Goal: Information Seeking & Learning: Find specific fact

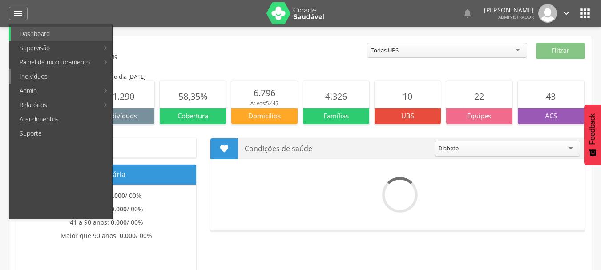
click at [49, 76] on link "Indivíduos" at bounding box center [61, 76] width 101 height 14
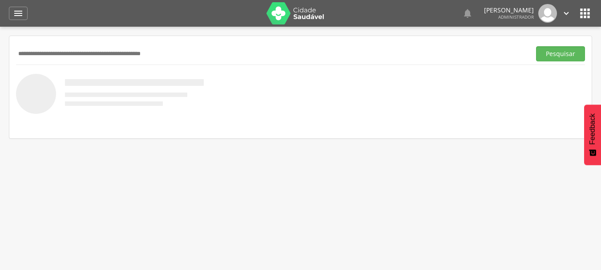
click at [98, 56] on input "text" at bounding box center [271, 53] width 511 height 15
type input "*******"
click at [536, 46] on button "Pesquisar" at bounding box center [560, 53] width 49 height 15
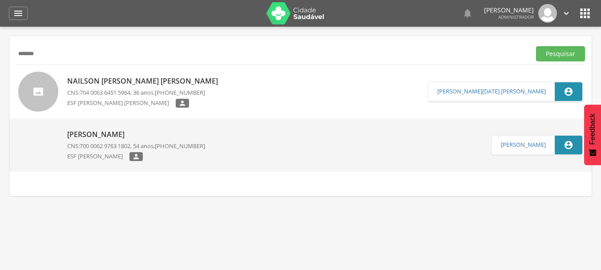
click at [111, 80] on p "Nailson [PERSON_NAME] [PERSON_NAME]" at bounding box center [144, 81] width 155 height 10
type input "**********"
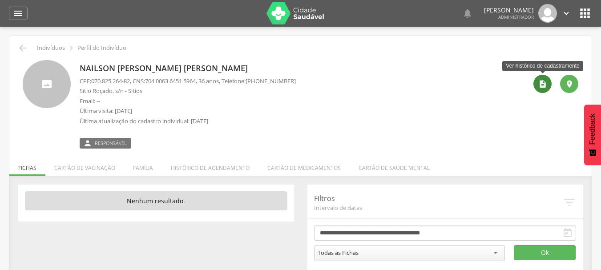
click at [542, 88] on icon "" at bounding box center [542, 84] width 9 height 9
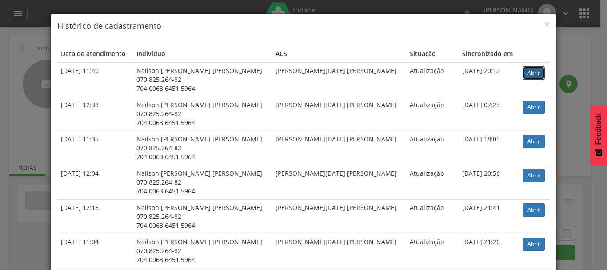
click at [523, 73] on link "Abrir" at bounding box center [534, 72] width 22 height 13
click at [546, 25] on span "×" at bounding box center [547, 24] width 5 height 12
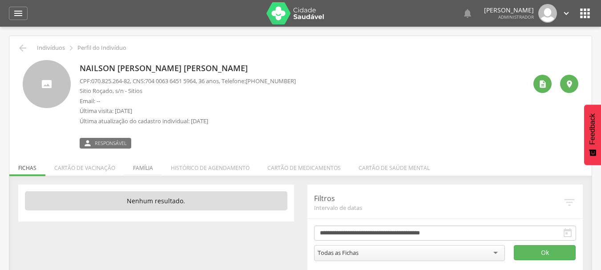
click at [147, 169] on li "Família" at bounding box center [143, 165] width 38 height 21
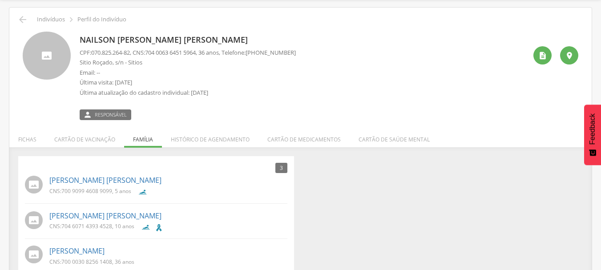
scroll to position [44, 0]
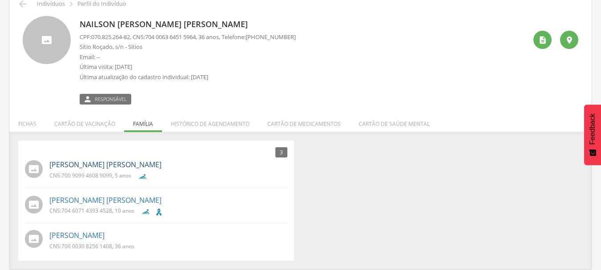
click at [128, 167] on link "[PERSON_NAME] [PERSON_NAME]" at bounding box center [105, 165] width 112 height 10
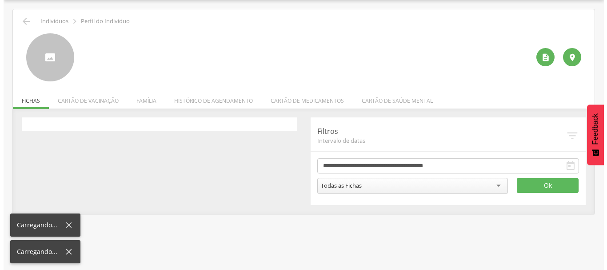
scroll to position [27, 0]
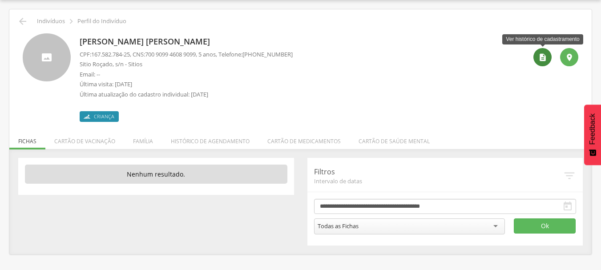
click at [538, 56] on icon "" at bounding box center [542, 57] width 9 height 9
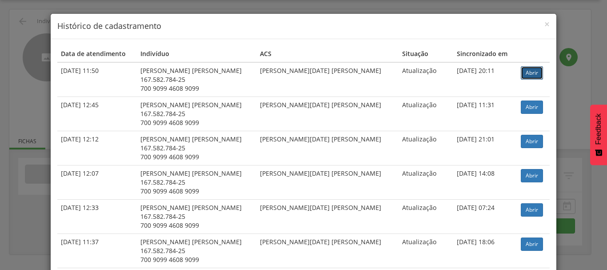
click at [526, 72] on link "Abrir" at bounding box center [532, 72] width 22 height 13
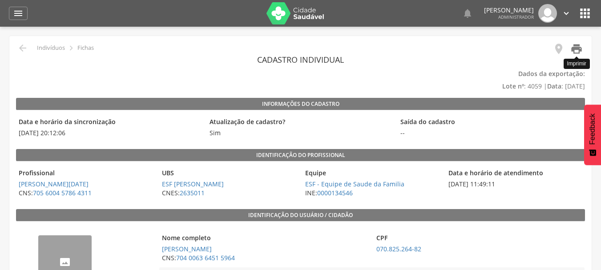
click at [576, 45] on icon "" at bounding box center [576, 49] width 12 height 12
click at [18, 45] on icon "" at bounding box center [22, 48] width 11 height 11
click at [20, 49] on icon "" at bounding box center [22, 48] width 11 height 11
click at [22, 48] on icon "" at bounding box center [22, 48] width 11 height 11
click at [21, 47] on icon "" at bounding box center [22, 48] width 11 height 11
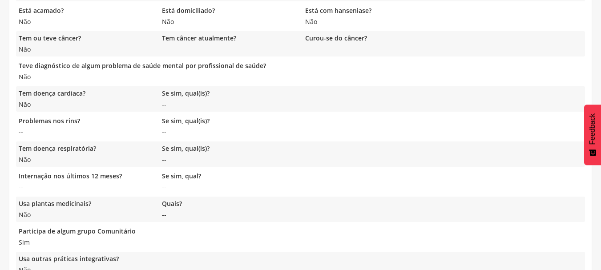
scroll to position [762, 0]
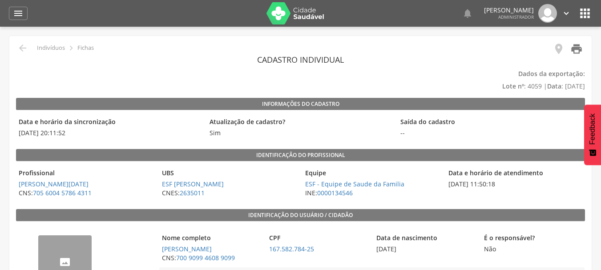
click at [578, 52] on icon "" at bounding box center [576, 49] width 12 height 12
